Goal: Complete application form: Complete application form

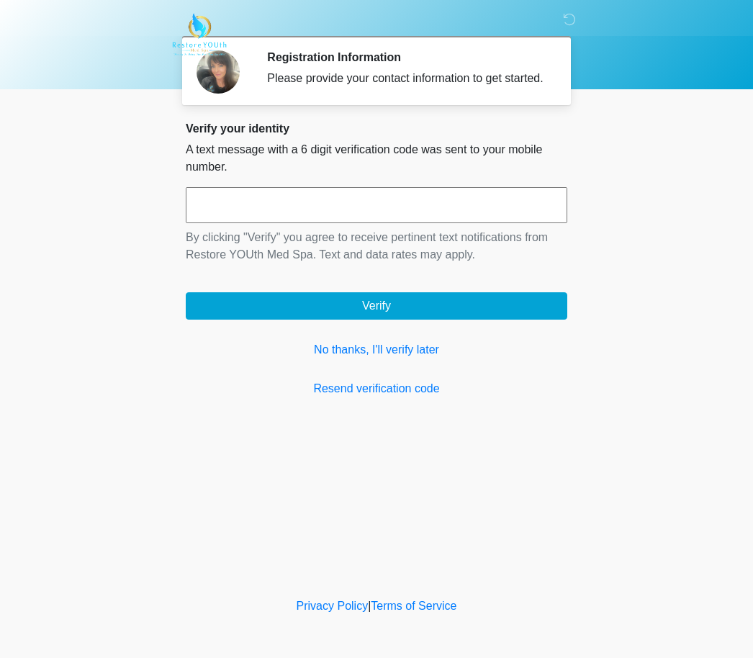
scroll to position [1, 0]
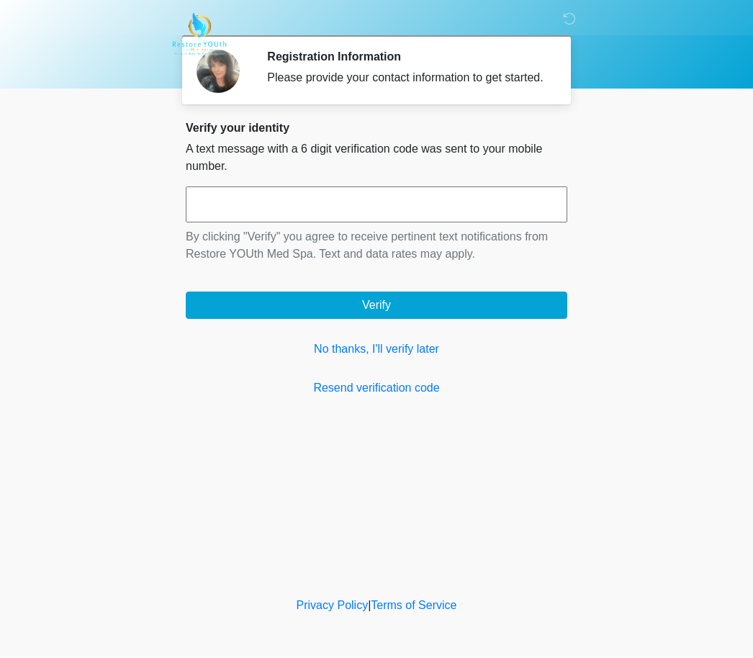
click at [418, 359] on link "No thanks, I'll verify later" at bounding box center [377, 349] width 382 height 17
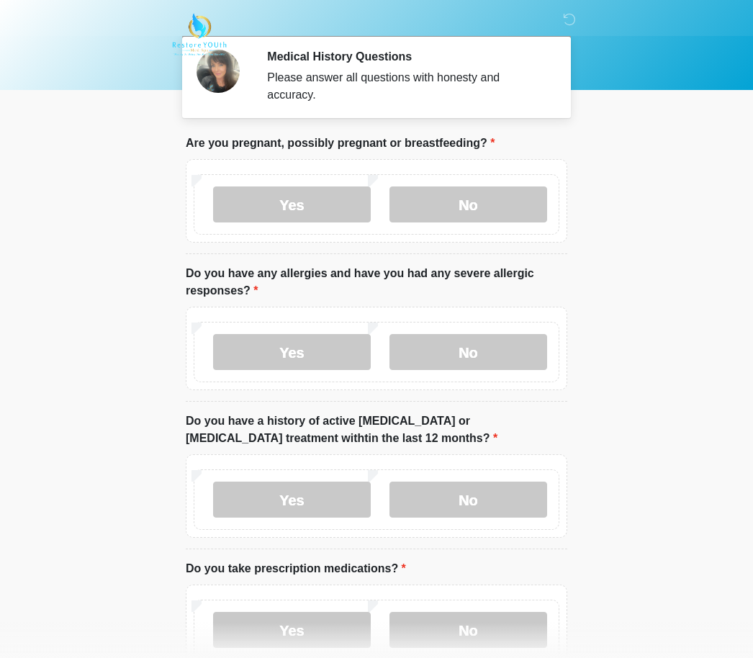
click at [503, 203] on label "No" at bounding box center [469, 205] width 158 height 36
click at [501, 357] on label "No" at bounding box center [469, 352] width 158 height 36
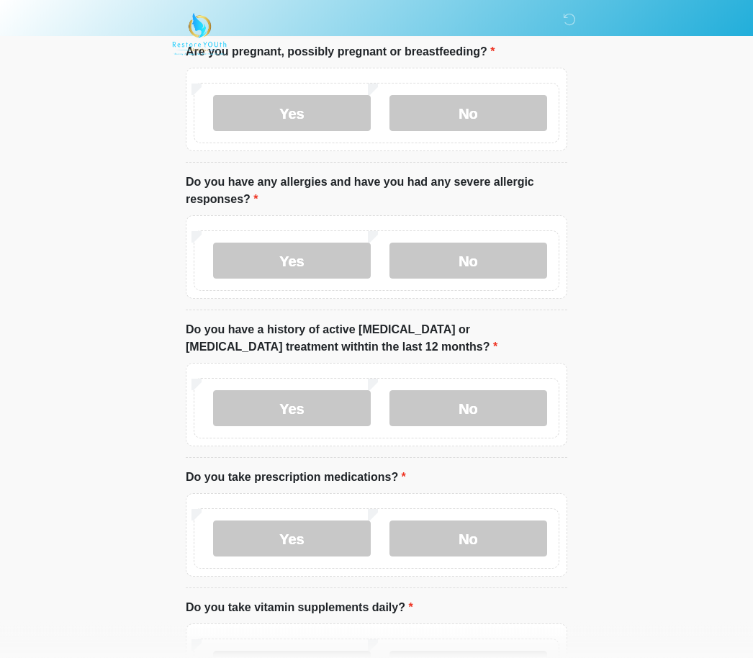
click at [516, 398] on label "No" at bounding box center [469, 409] width 158 height 36
click at [340, 540] on label "Yes" at bounding box center [292, 539] width 158 height 36
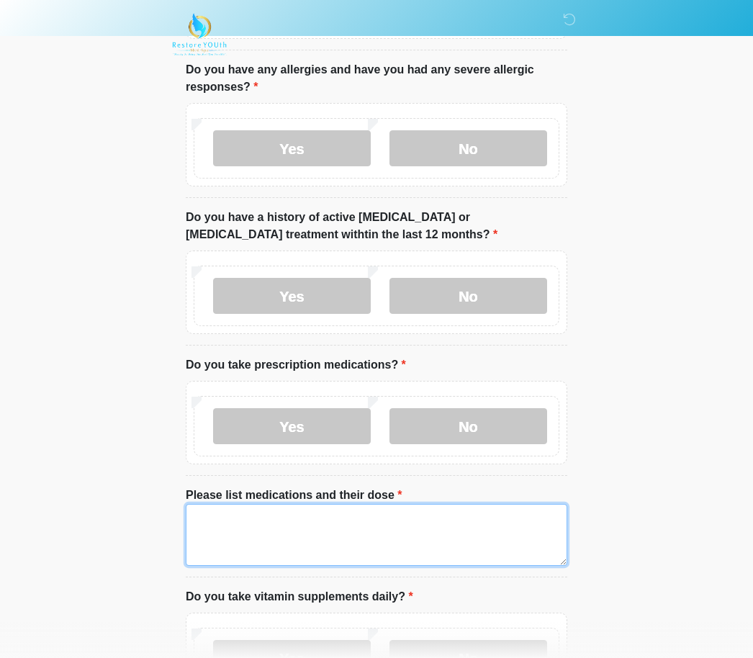
click at [485, 525] on textarea "Please list medications and their dose" at bounding box center [377, 535] width 382 height 62
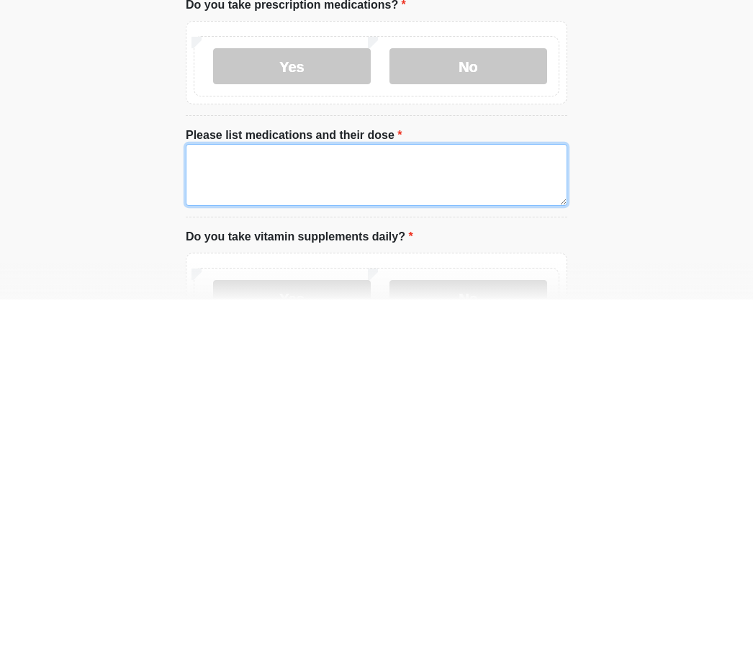
type textarea "*"
type textarea "**********"
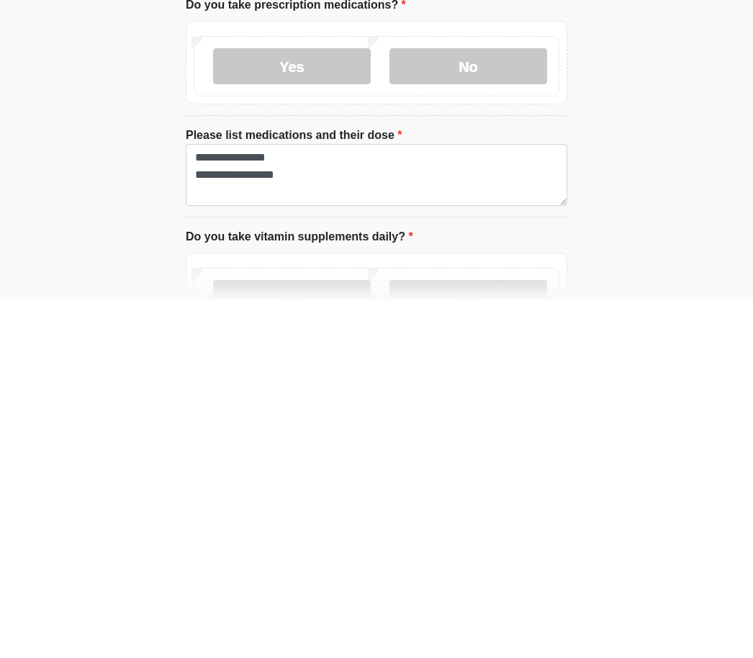
click at [497, 639] on label "No" at bounding box center [469, 657] width 158 height 36
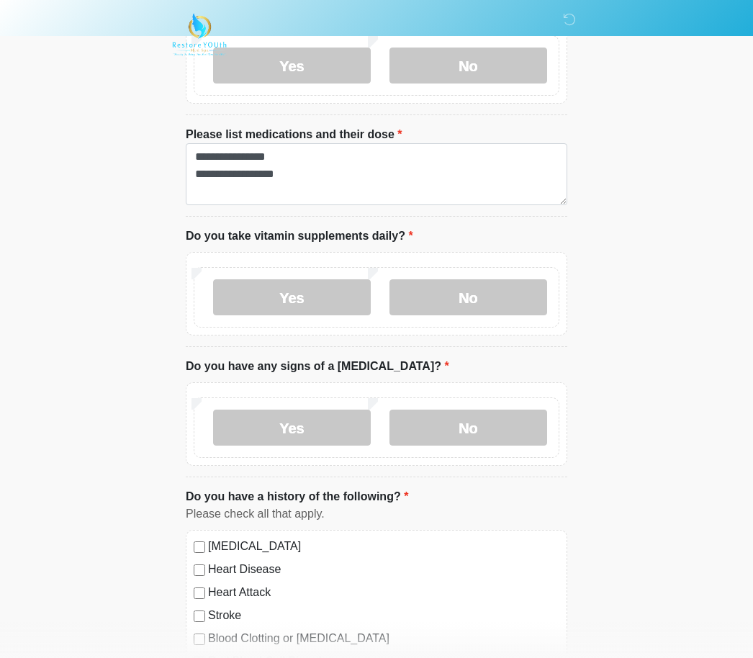
click at [490, 424] on label "No" at bounding box center [469, 428] width 158 height 36
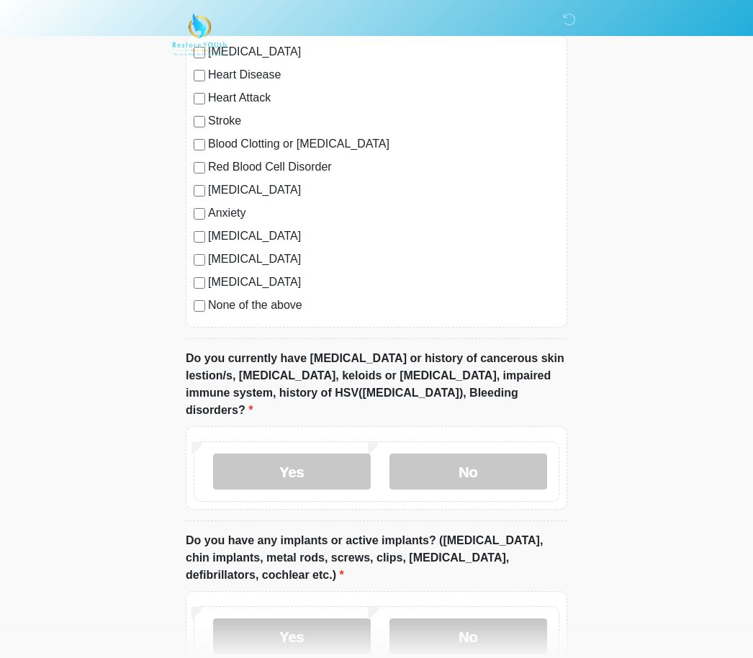
scroll to position [1059, 0]
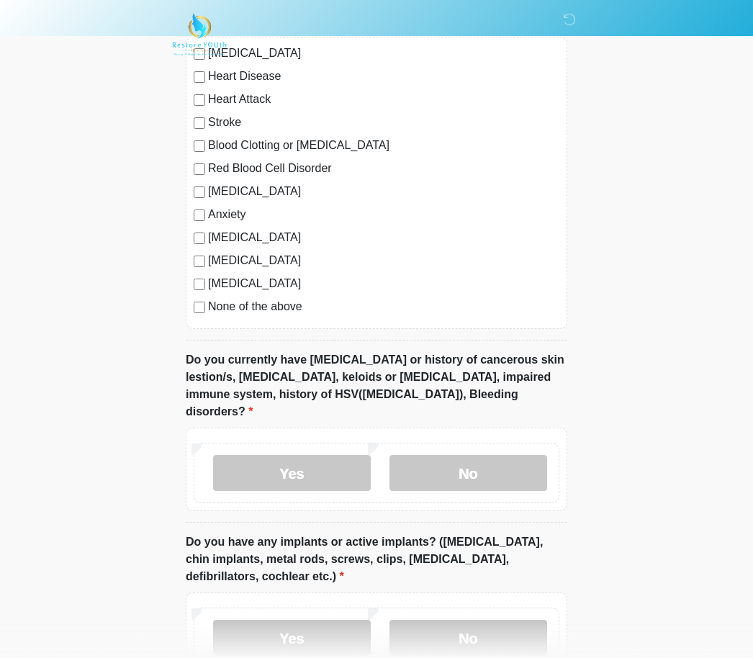
click at [509, 455] on label "No" at bounding box center [469, 473] width 158 height 36
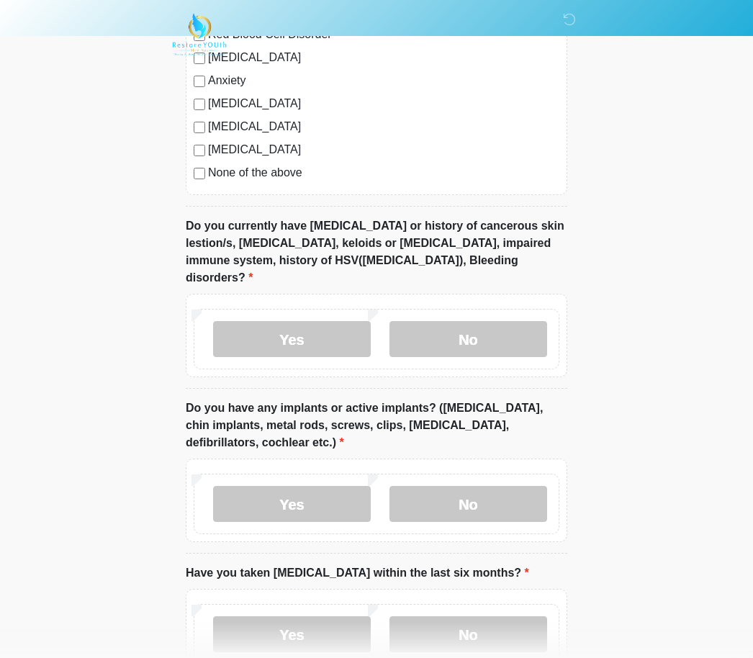
scroll to position [1217, 0]
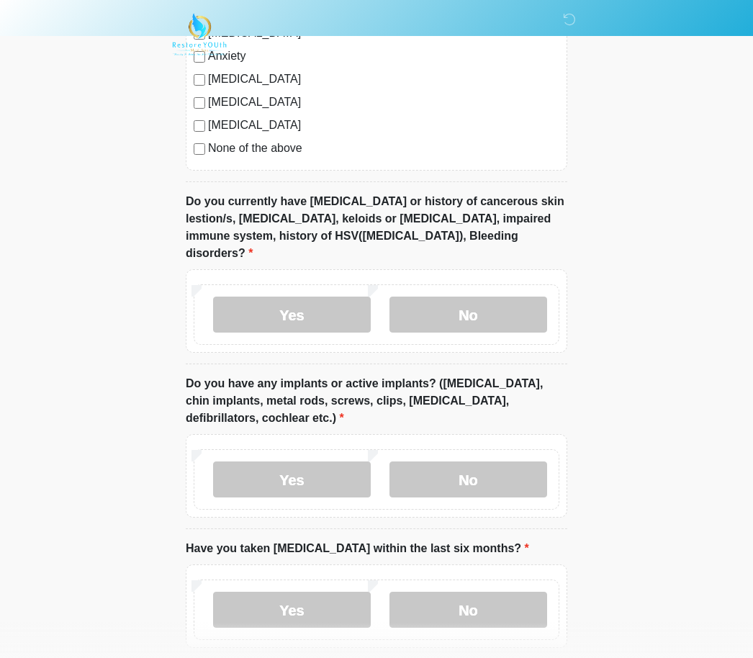
click at [519, 462] on label "No" at bounding box center [469, 480] width 158 height 36
click at [507, 592] on label "No" at bounding box center [469, 610] width 158 height 36
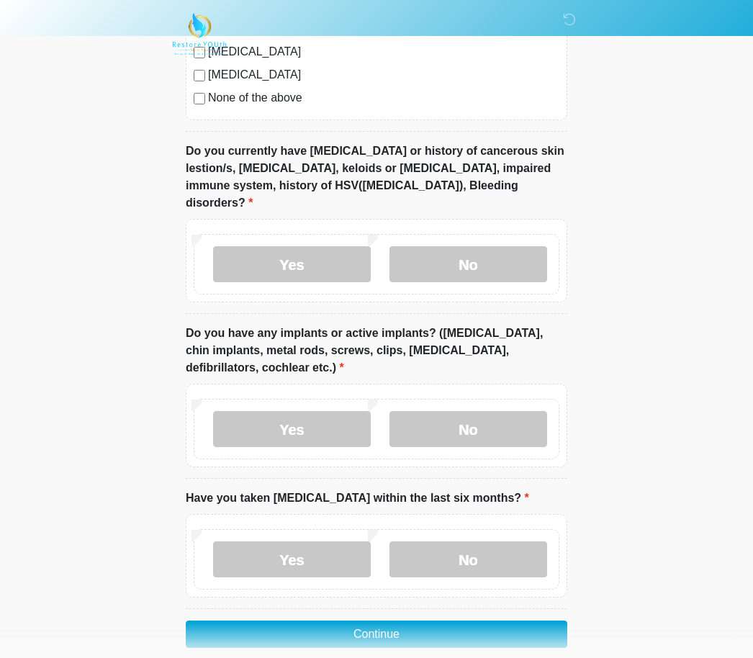
click at [542, 622] on button "Continue" at bounding box center [377, 635] width 382 height 27
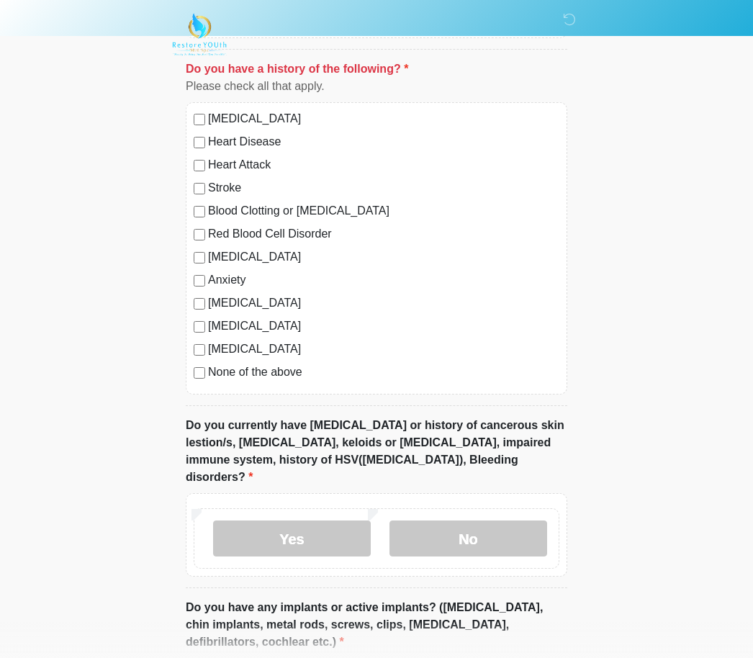
click at [245, 284] on label "Anxiety" at bounding box center [383, 280] width 351 height 17
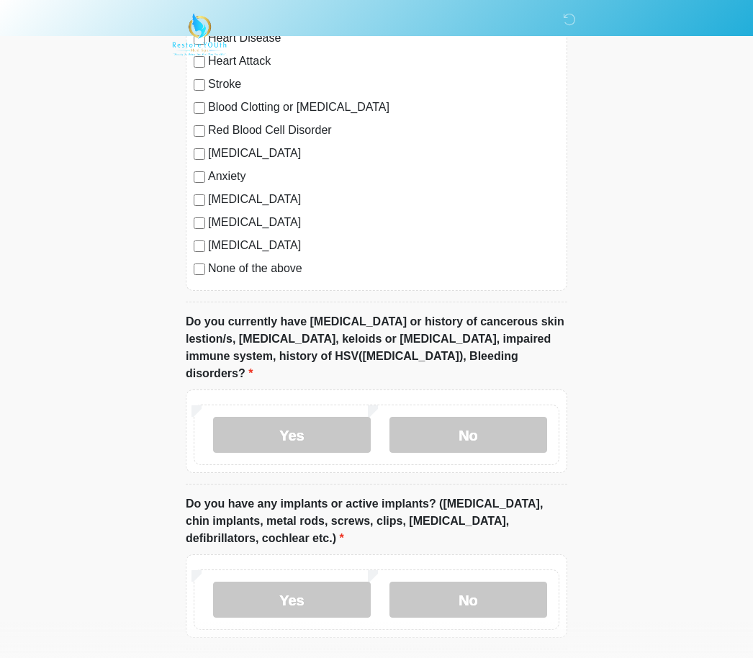
scroll to position [1097, 0]
click at [528, 417] on label "No" at bounding box center [469, 435] width 158 height 36
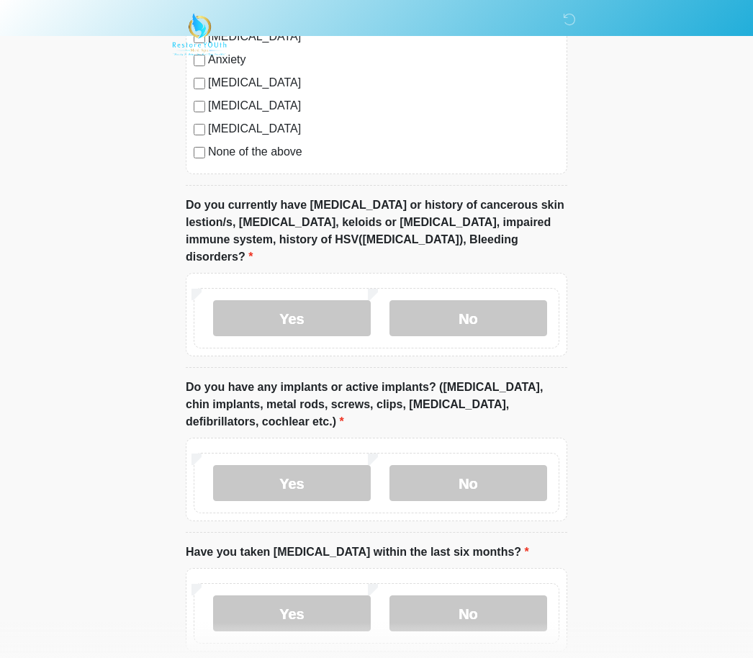
scroll to position [1267, 0]
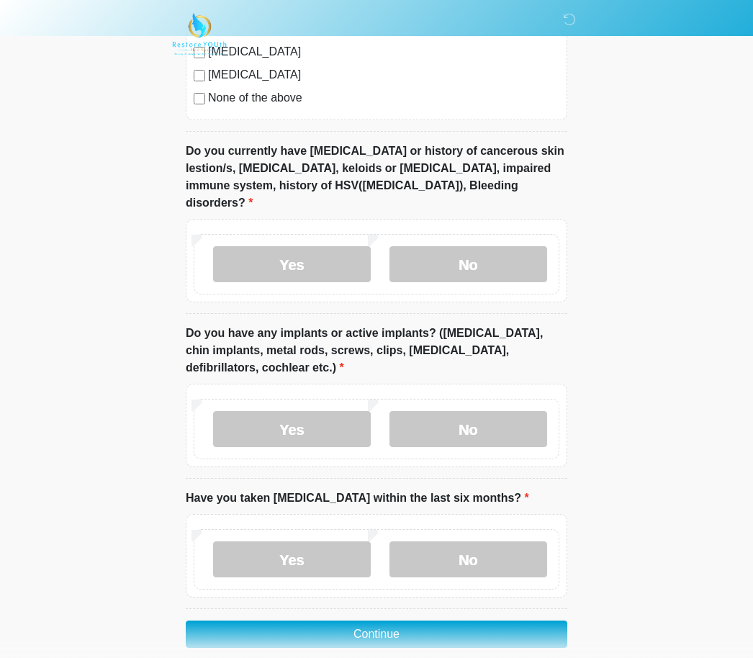
click at [533, 622] on button "Continue" at bounding box center [377, 635] width 382 height 27
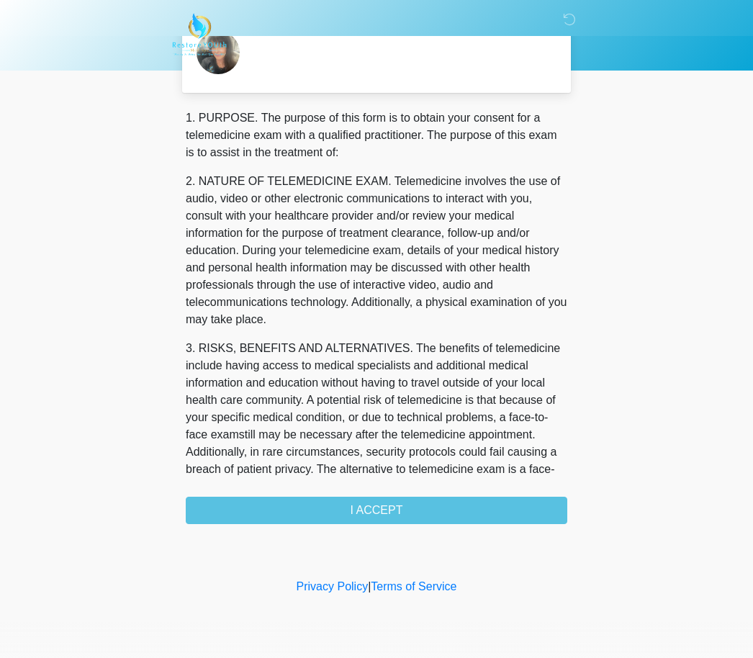
scroll to position [0, 0]
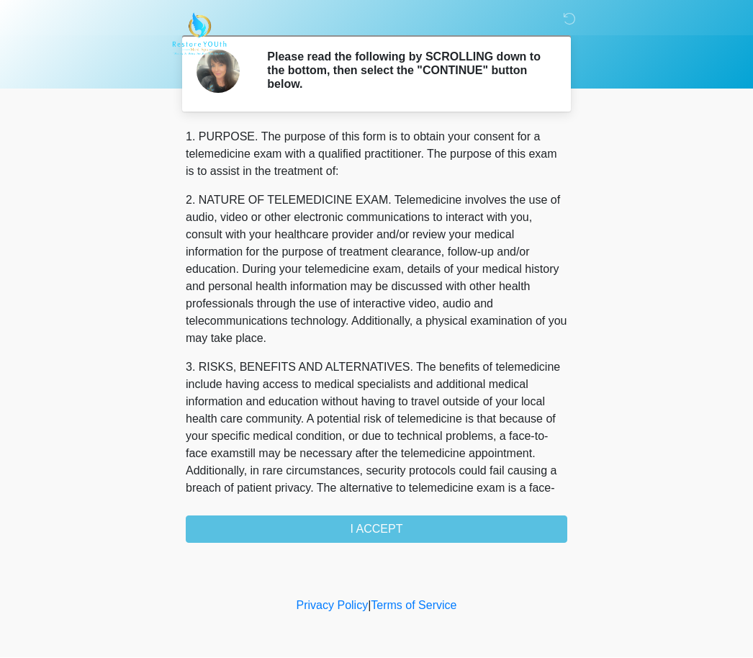
click at [512, 521] on div "1. PURPOSE. The purpose of this form is to obtain your consent for a telemedici…" at bounding box center [377, 336] width 382 height 415
click at [405, 530] on div "1. PURPOSE. The purpose of this form is to obtain your consent for a telemedici…" at bounding box center [377, 336] width 382 height 415
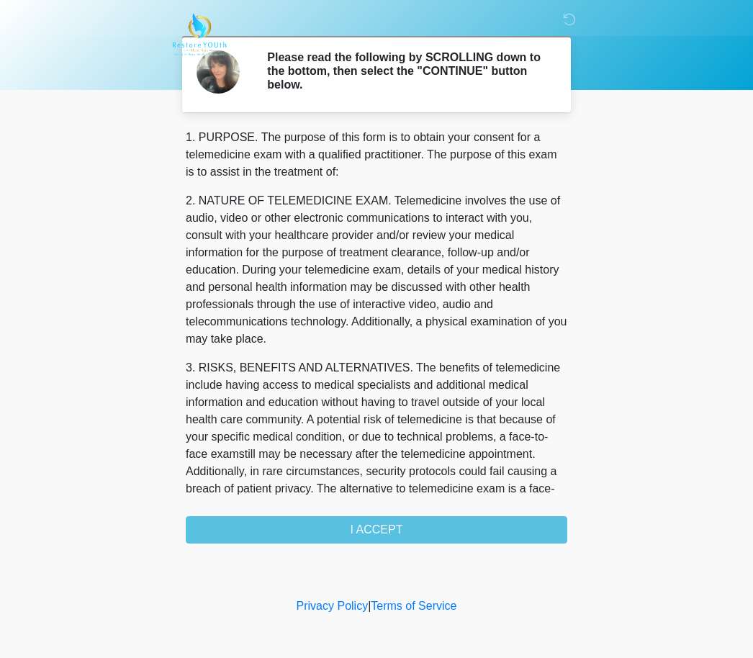
click at [388, 532] on div "1. PURPOSE. The purpose of this form is to obtain your consent for a telemedici…" at bounding box center [377, 336] width 382 height 415
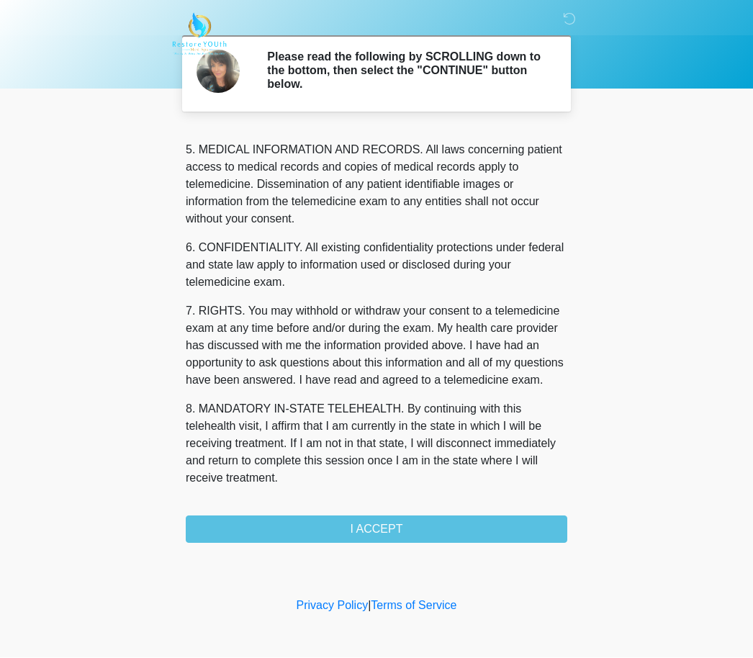
click at [403, 526] on div "1. PURPOSE. The purpose of this form is to obtain your consent for a telemedici…" at bounding box center [377, 336] width 382 height 415
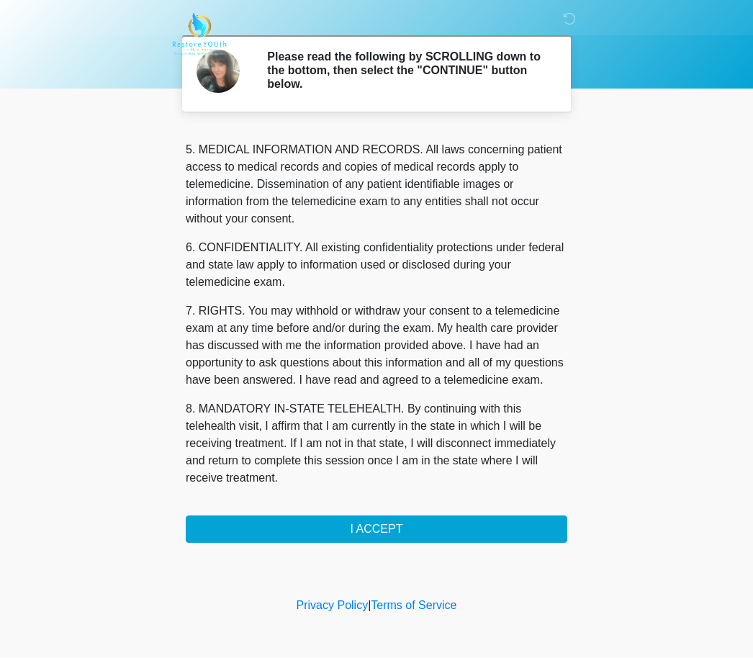
click at [399, 527] on button "I ACCEPT" at bounding box center [377, 529] width 382 height 27
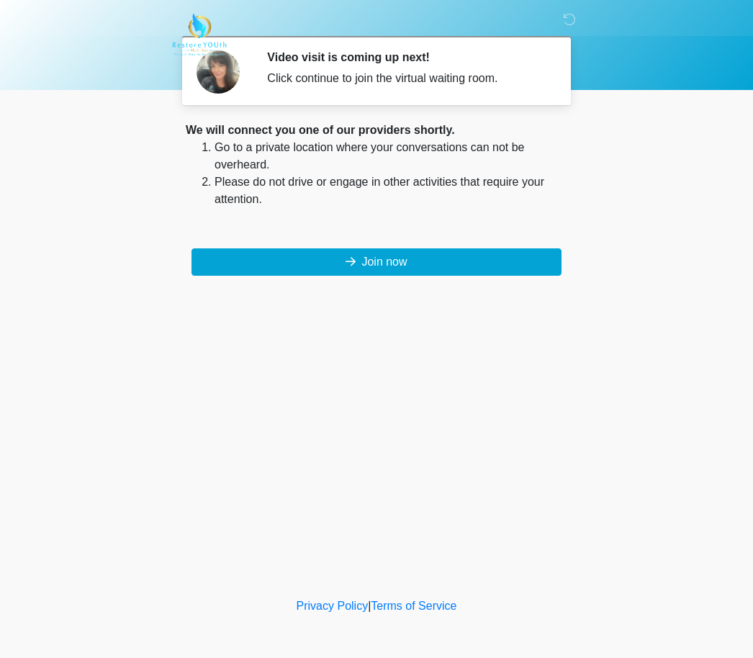
click at [394, 267] on button "Join now" at bounding box center [377, 261] width 370 height 27
